Goal: Information Seeking & Learning: Learn about a topic

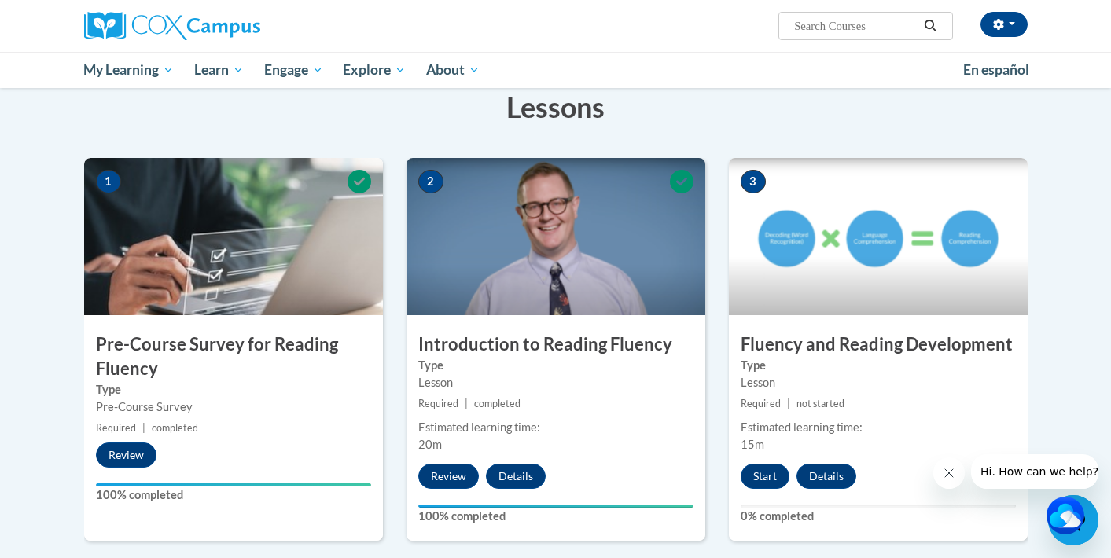
scroll to position [264, 0]
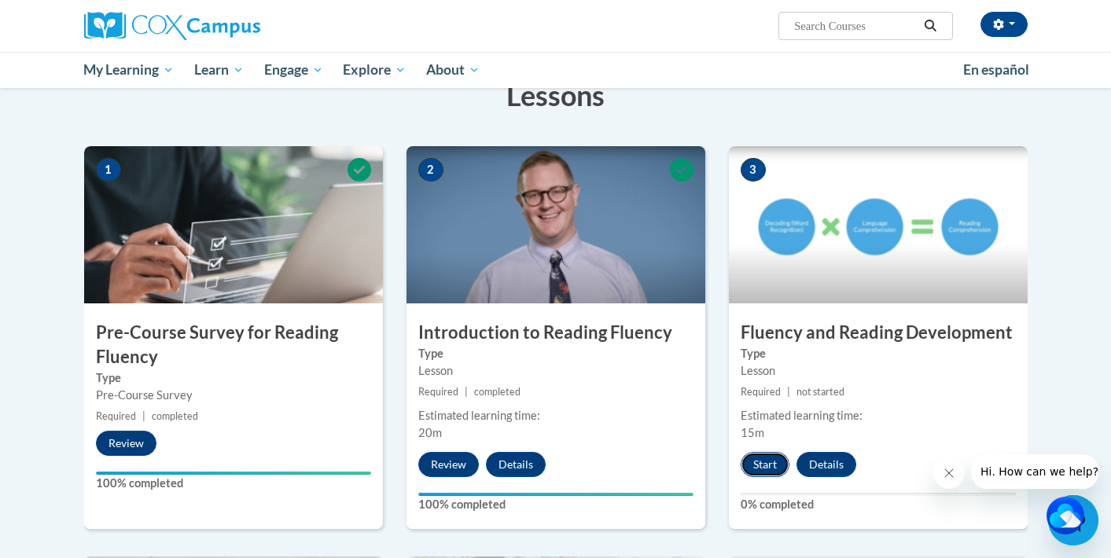
click at [771, 464] on button "Start" at bounding box center [765, 464] width 49 height 25
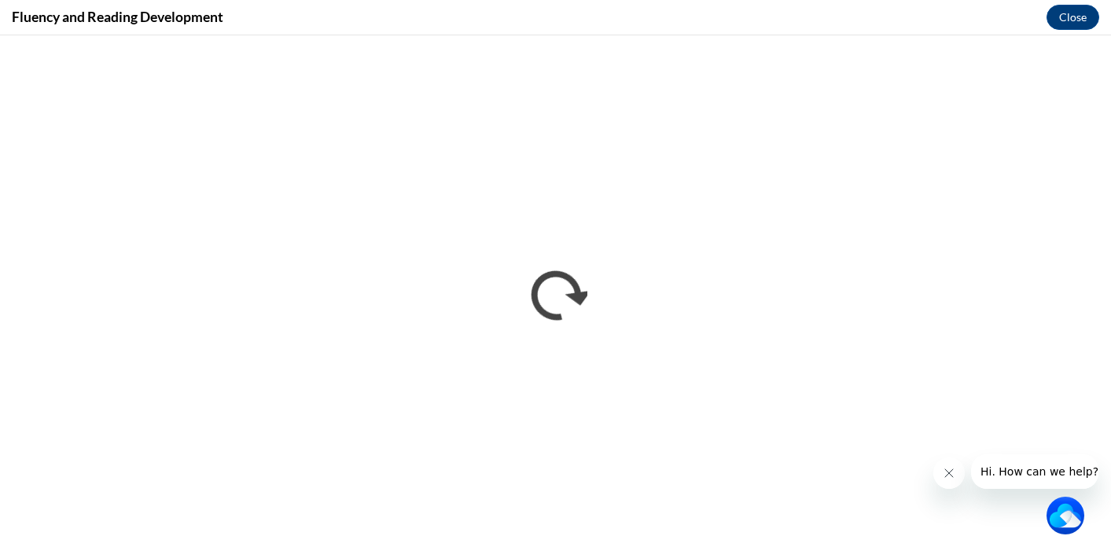
scroll to position [0, 0]
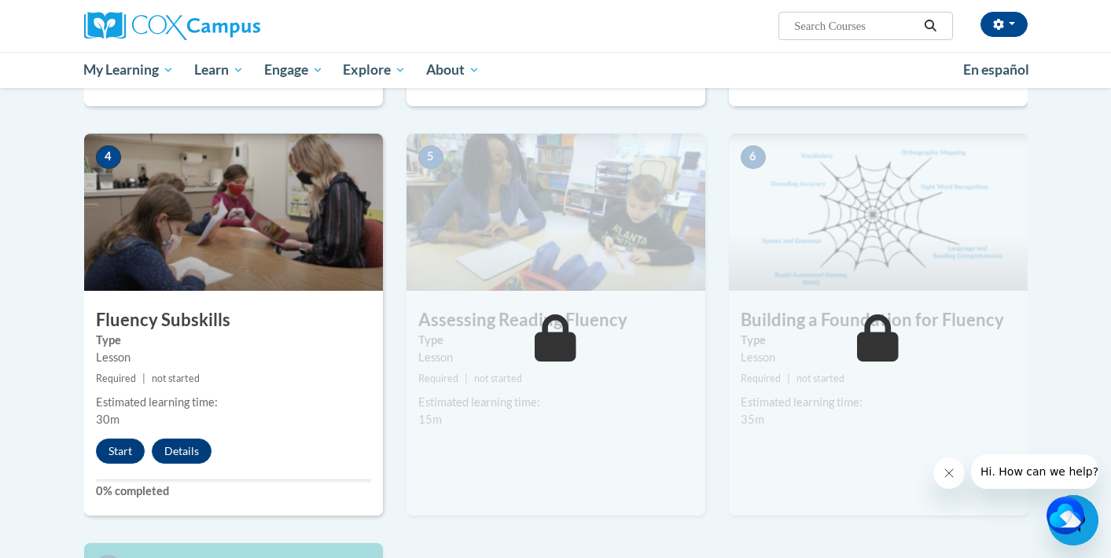
scroll to position [688, 0]
click at [122, 444] on button "Start" at bounding box center [120, 450] width 49 height 25
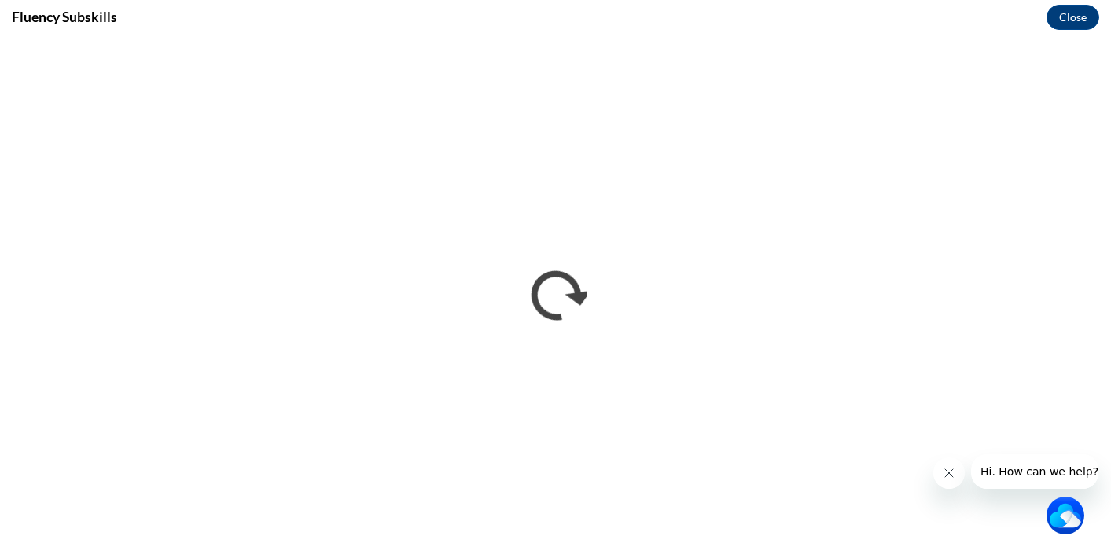
scroll to position [0, 0]
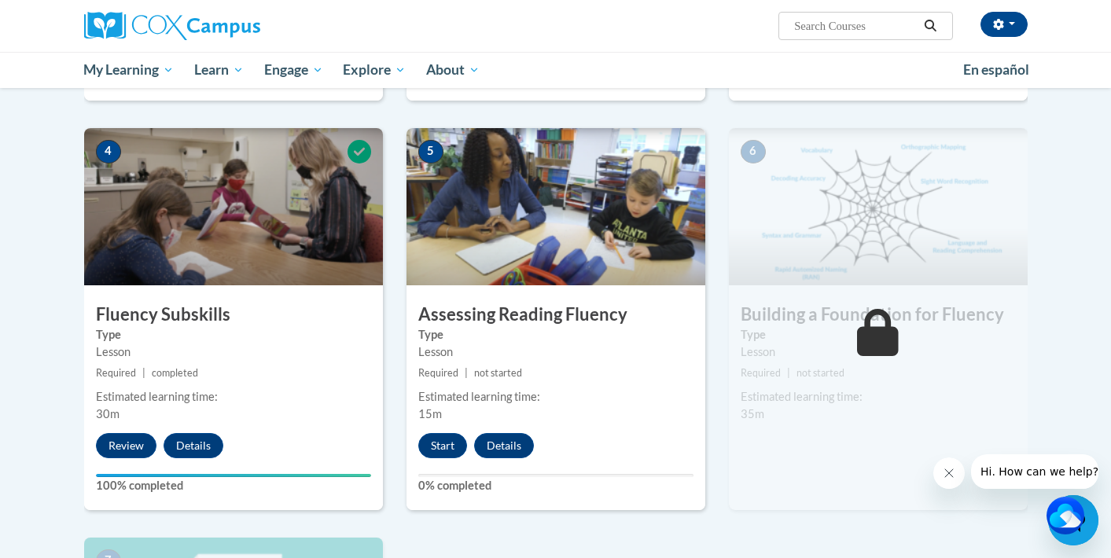
scroll to position [687, 0]
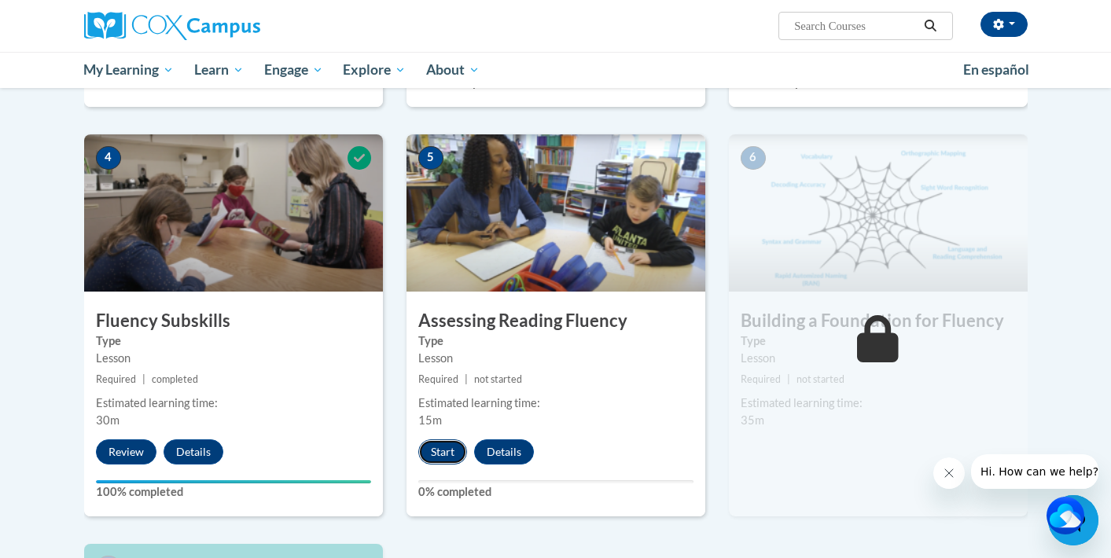
click at [443, 447] on button "Start" at bounding box center [442, 452] width 49 height 25
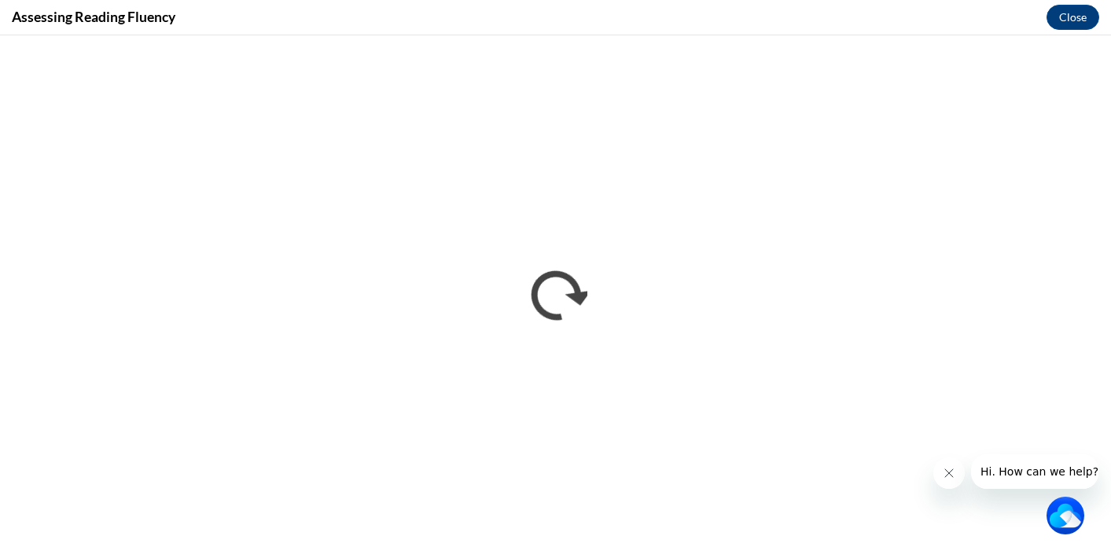
scroll to position [0, 0]
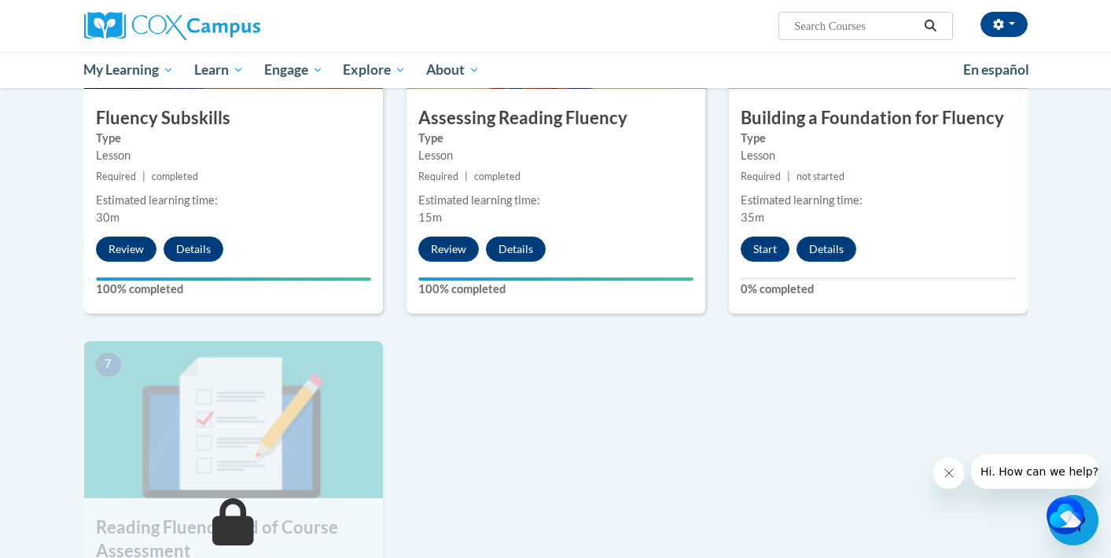
scroll to position [883, 0]
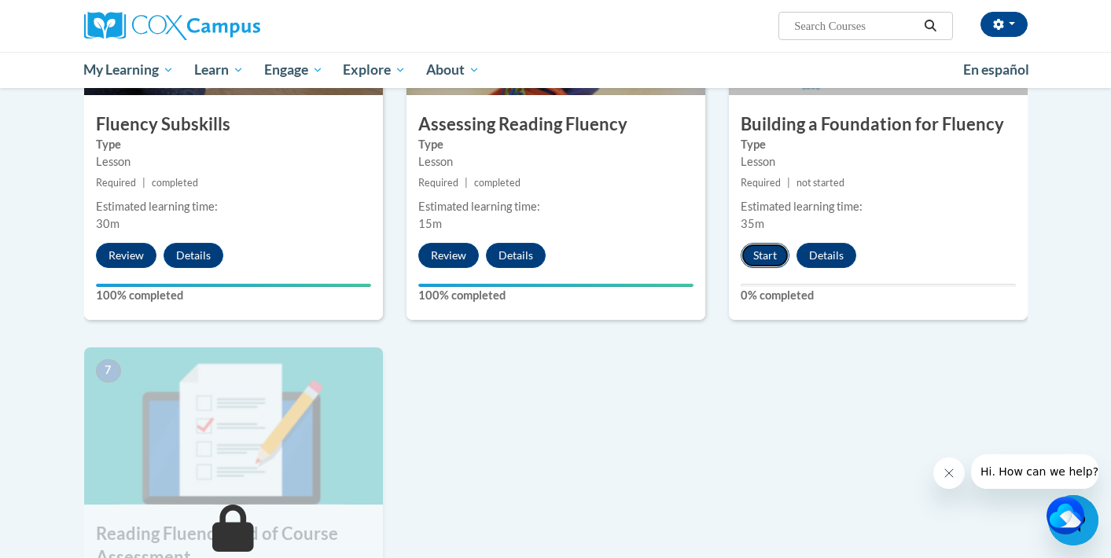
click at [768, 263] on button "Start" at bounding box center [765, 255] width 49 height 25
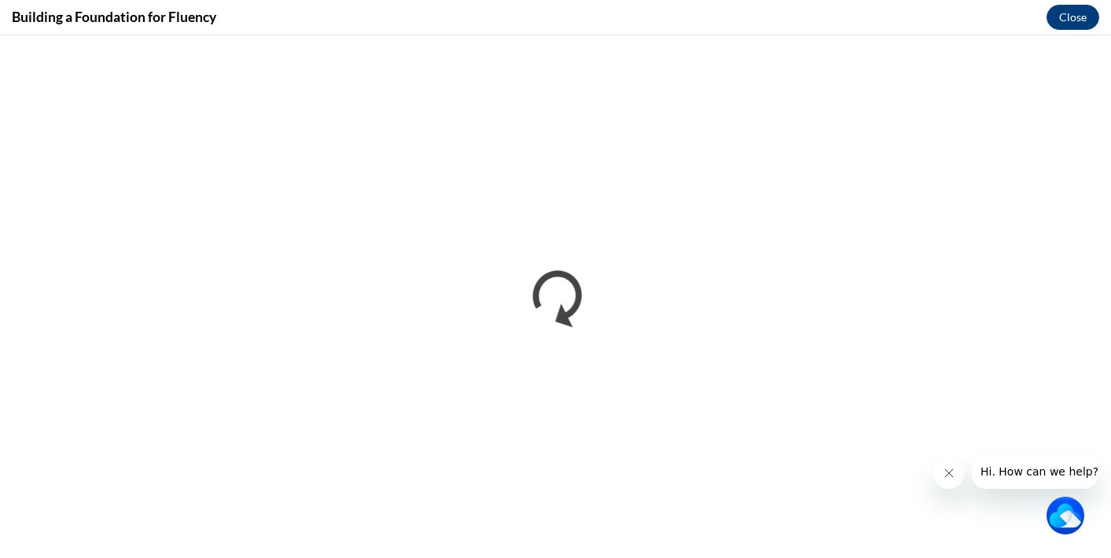
scroll to position [0, 0]
